Goal: Task Accomplishment & Management: Manage account settings

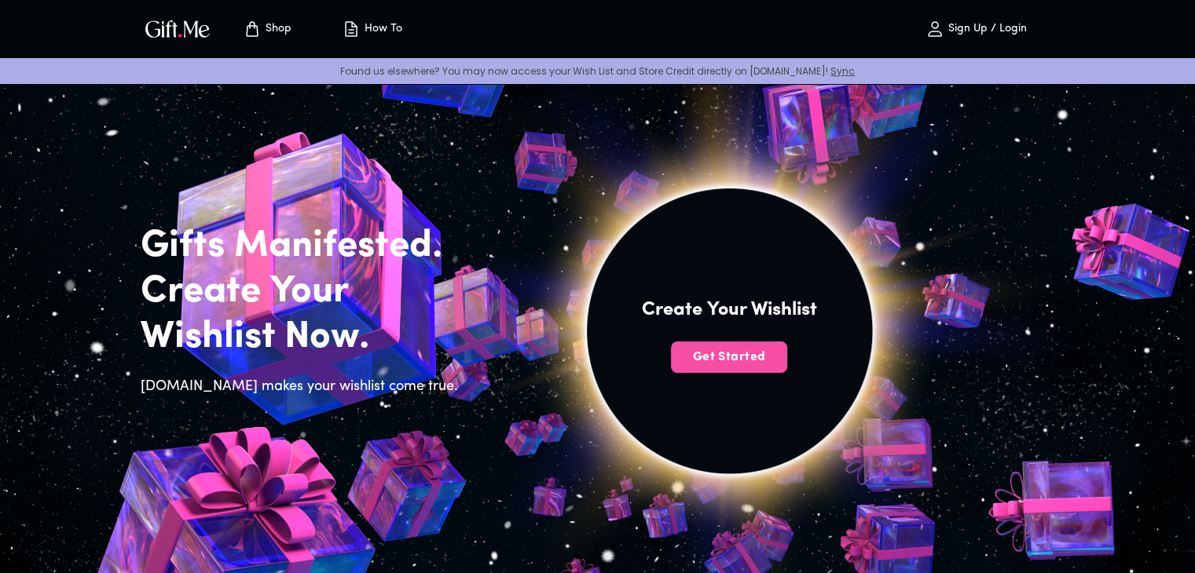
click at [745, 349] on span "Get Started" at bounding box center [729, 357] width 116 height 17
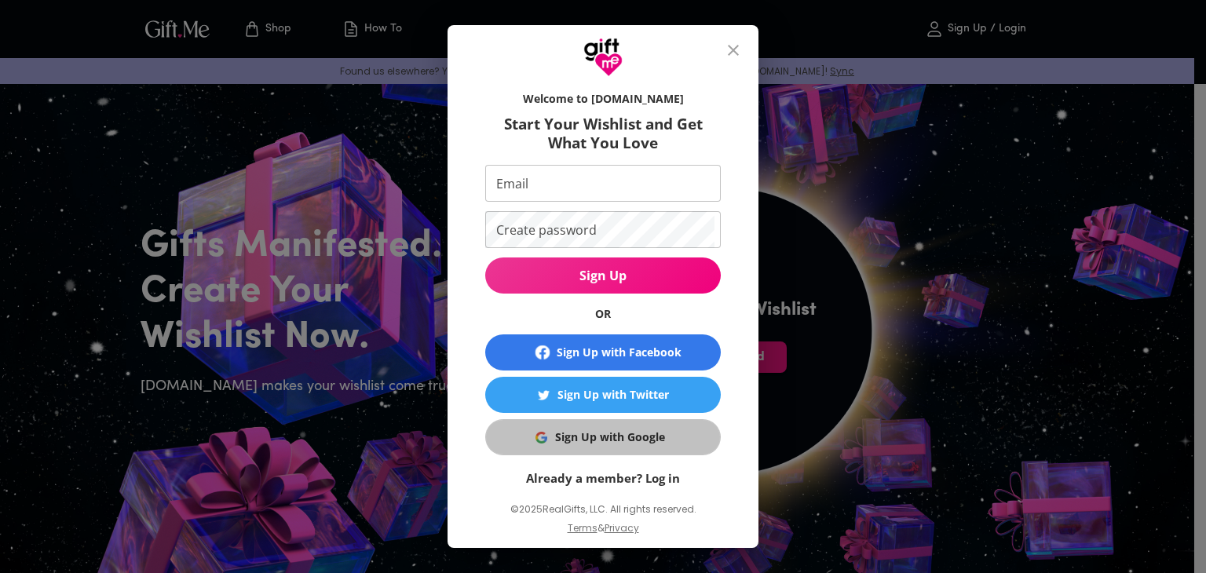
click at [628, 430] on div "Sign Up with Google" at bounding box center [610, 437] width 110 height 17
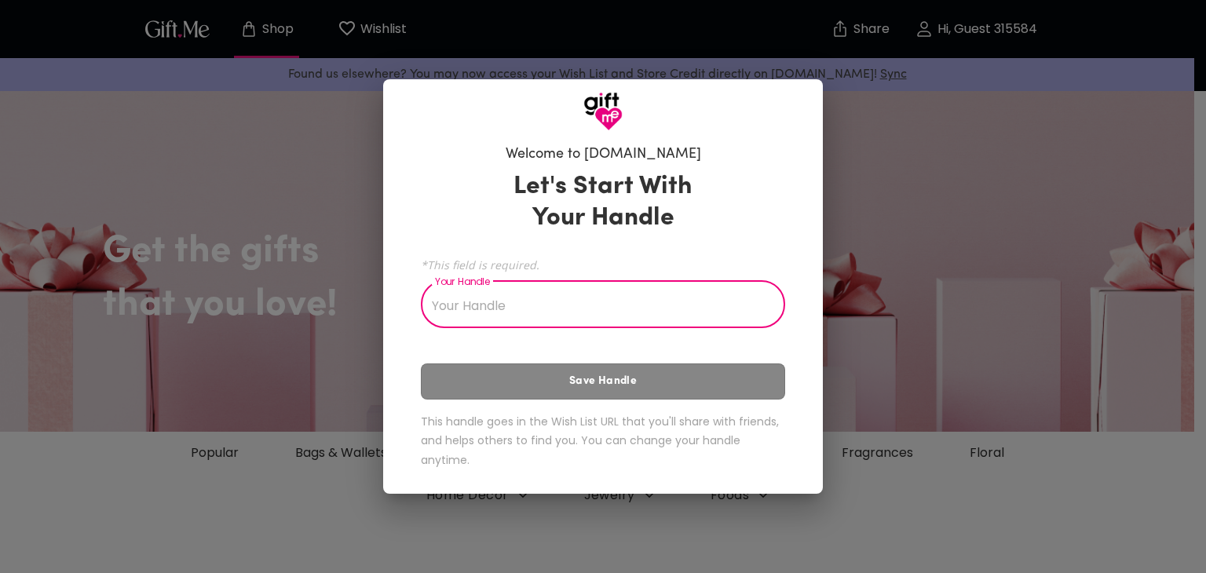
click at [638, 309] on input "Your Handle" at bounding box center [594, 306] width 347 height 44
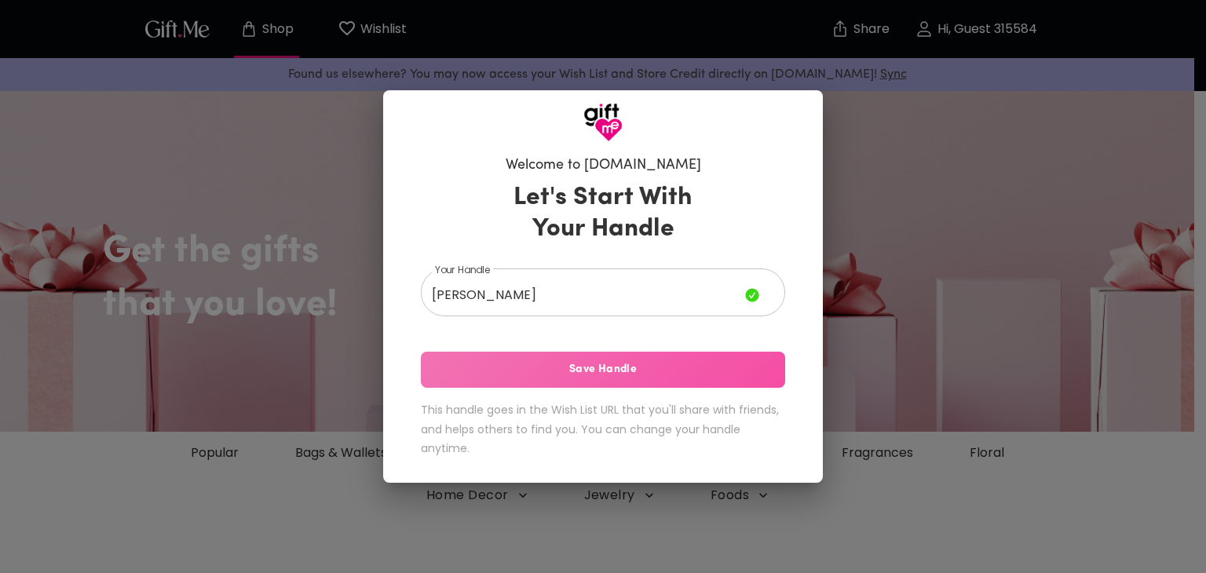
click at [588, 385] on button "Save Handle" at bounding box center [603, 370] width 364 height 36
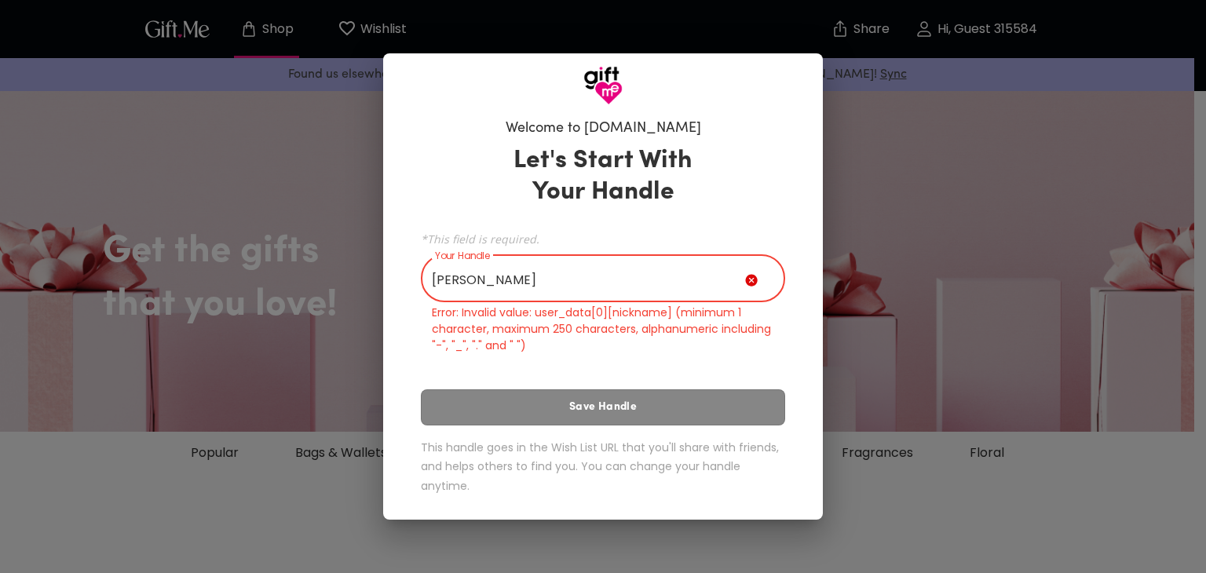
click at [591, 295] on input "Añeja" at bounding box center [583, 280] width 324 height 44
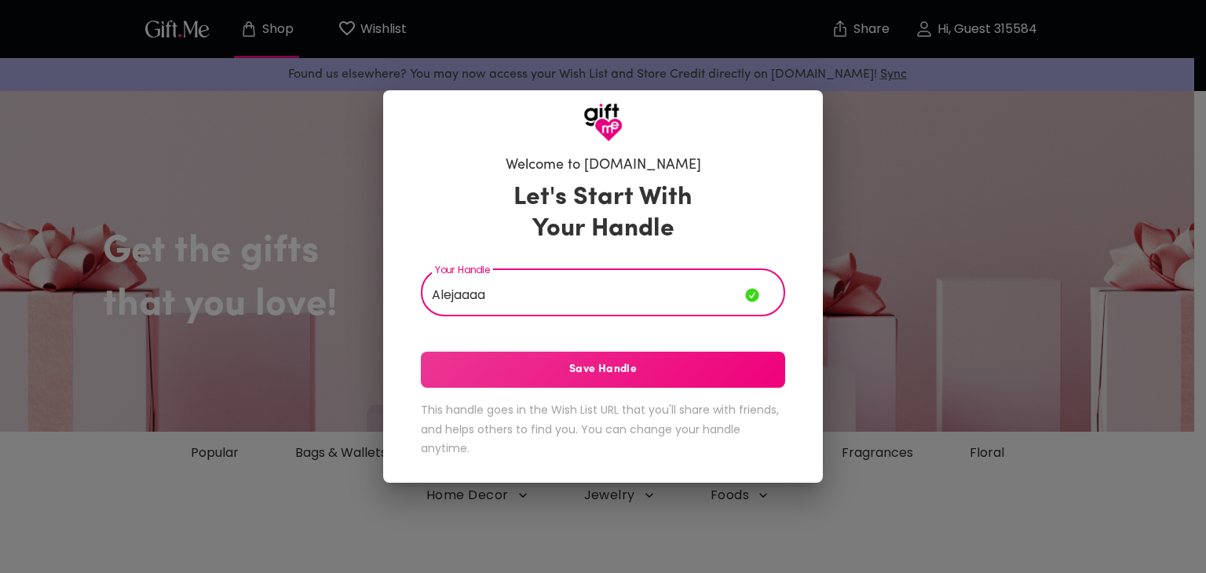
type input "Alejaaaa"
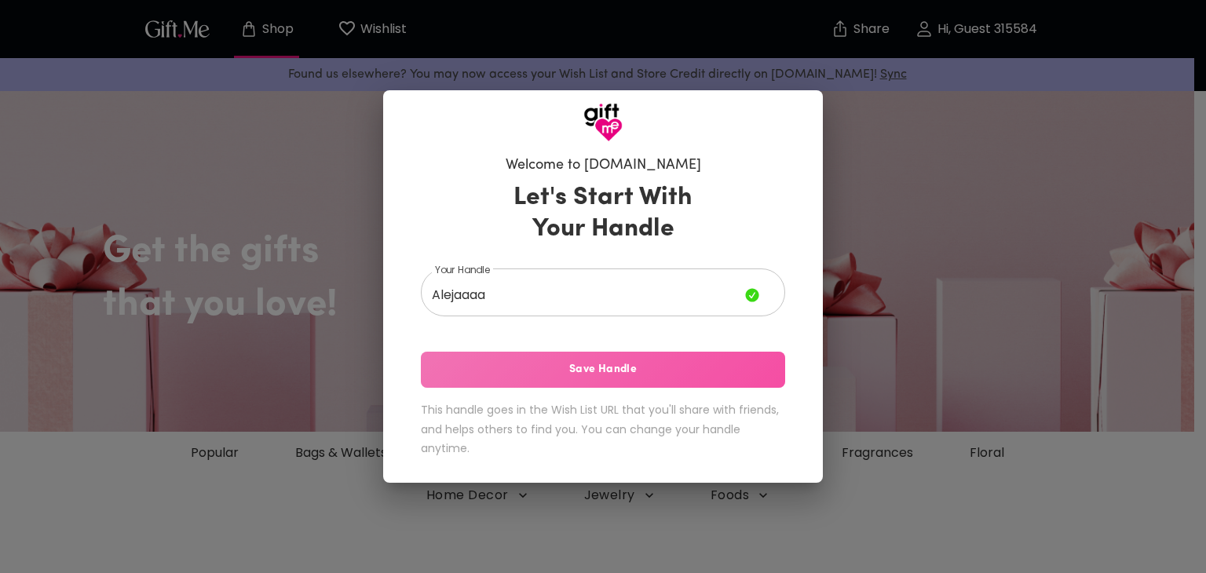
click at [565, 362] on span "Save Handle" at bounding box center [603, 369] width 364 height 17
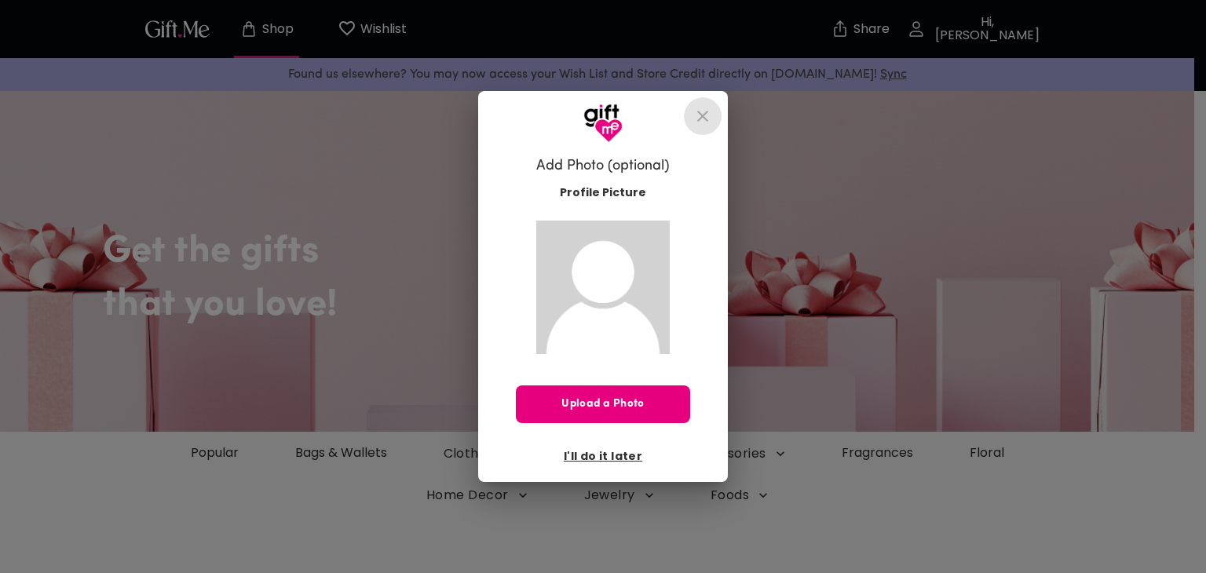
click at [697, 114] on icon "close" at bounding box center [702, 116] width 11 height 11
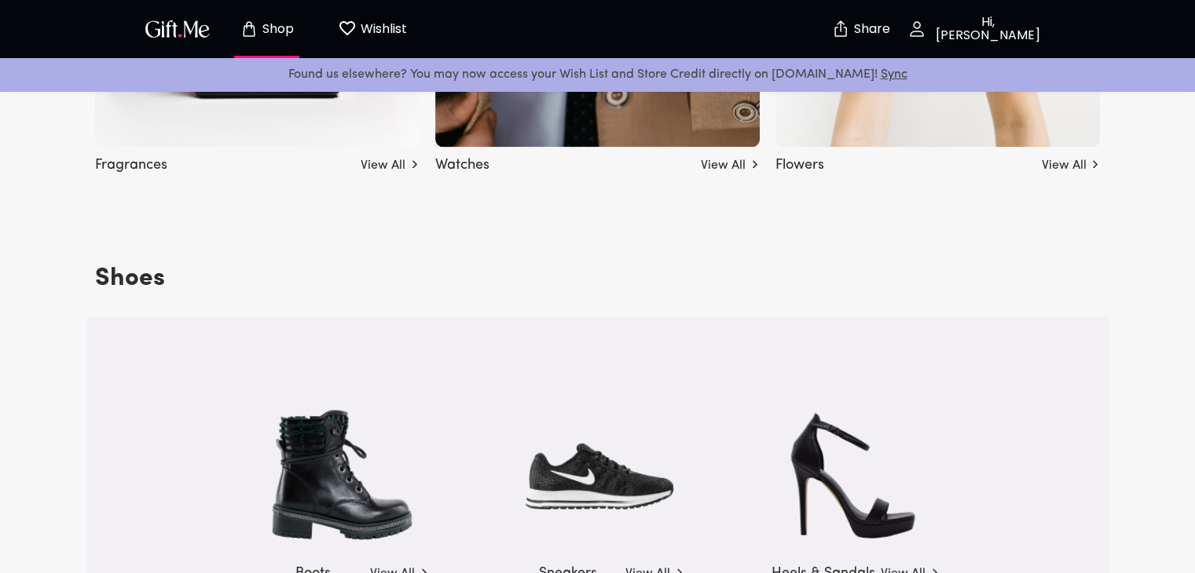
scroll to position [2073, 0]
